Goal: Task Accomplishment & Management: Complete application form

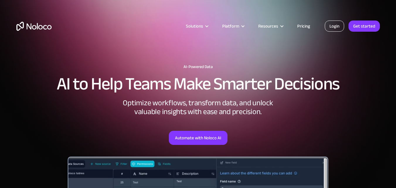
click at [332, 24] on link "Login" at bounding box center [334, 26] width 19 height 11
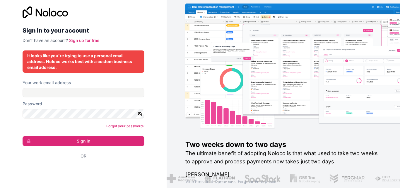
scroll to position [4, 0]
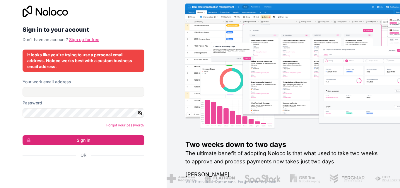
click at [78, 39] on link "Sign up for free" at bounding box center [84, 39] width 30 height 5
